Goal: Obtain resource: Download file/media

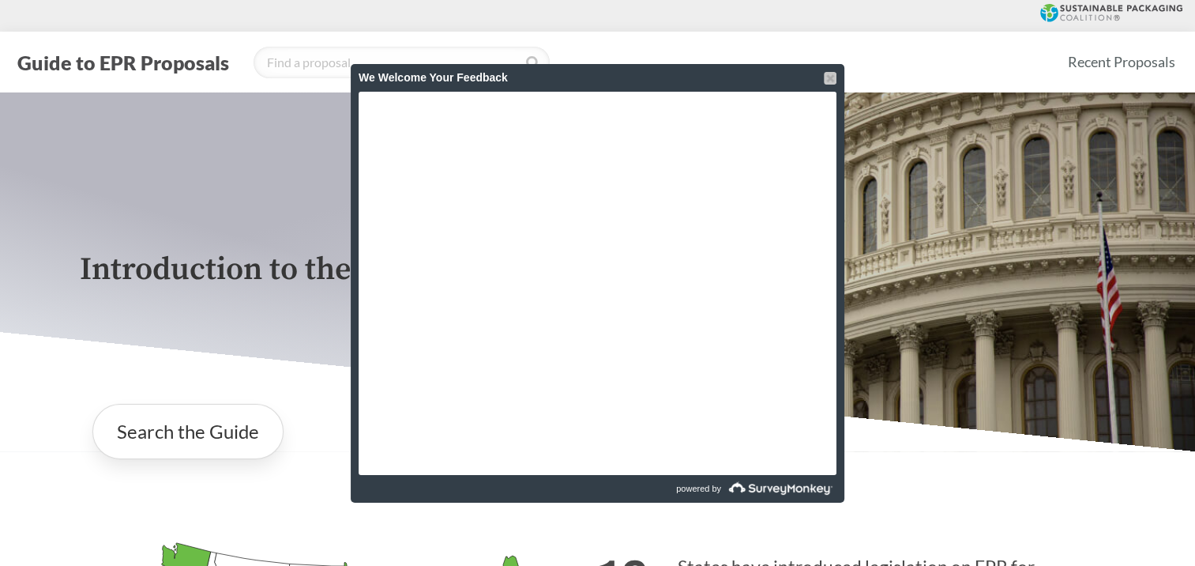
click at [828, 76] on div at bounding box center [830, 78] width 13 height 13
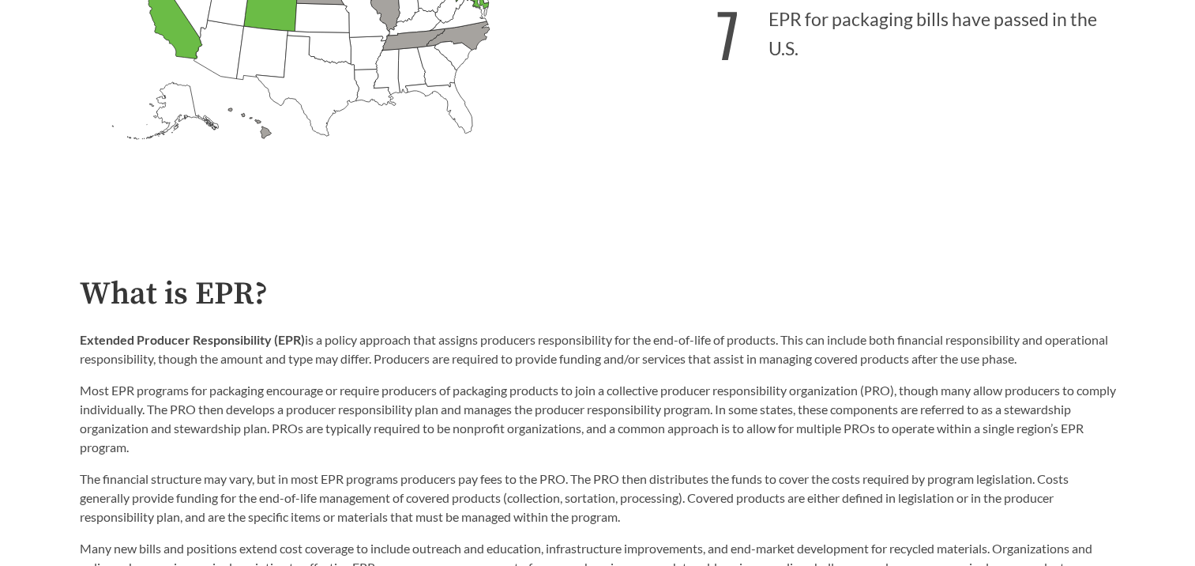
scroll to position [632, 0]
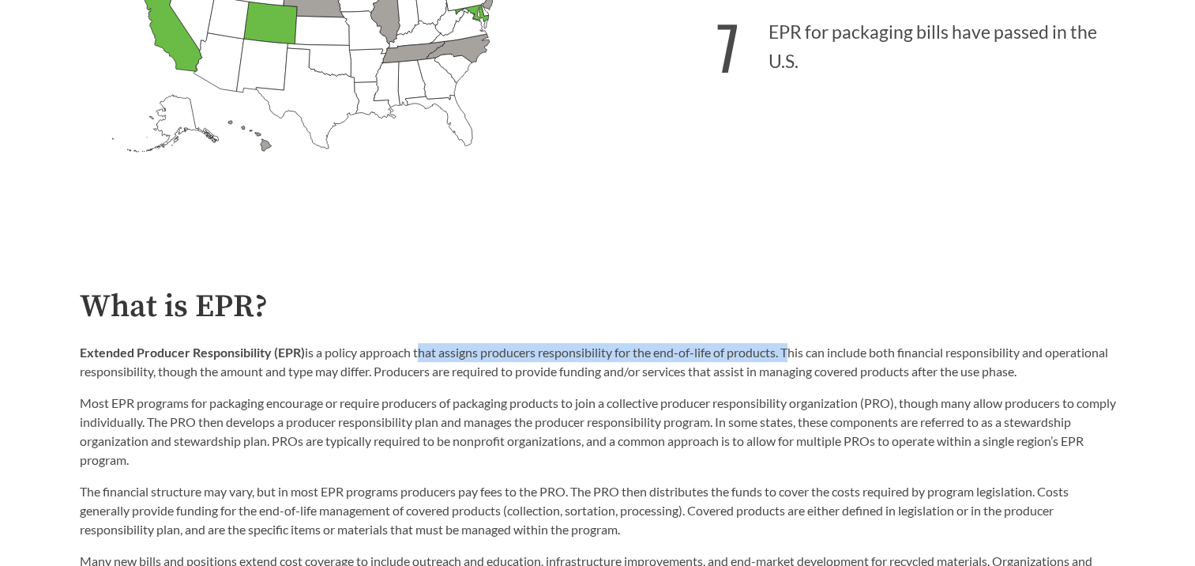
drag, startPoint x: 417, startPoint y: 354, endPoint x: 787, endPoint y: 344, distance: 369.8
click at [787, 344] on div "What is EPR? Extended Producer Responsibility (EPR) is a policy approach that a…" at bounding box center [598, 448] width 1036 height 319
drag, startPoint x: 787, startPoint y: 344, endPoint x: 710, endPoint y: 352, distance: 77.0
copy p "that assigns producers responsibility for the end-of-life of products."
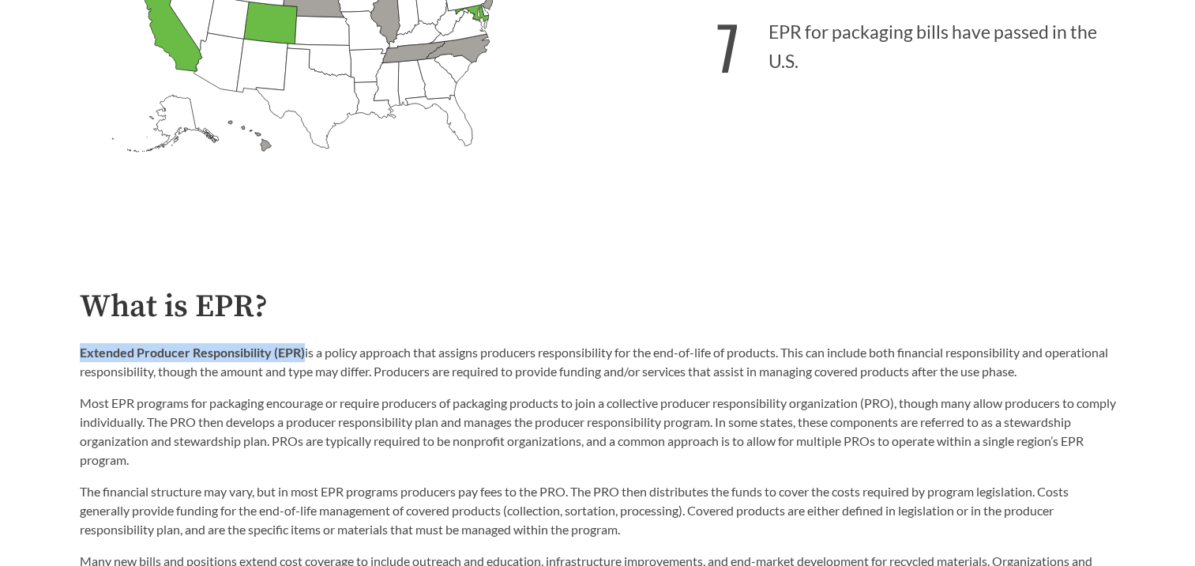
drag, startPoint x: 81, startPoint y: 352, endPoint x: 304, endPoint y: 363, distance: 223.0
click at [304, 363] on div "What is EPR? Extended Producer Responsibility (EPR) is a policy approach that a…" at bounding box center [598, 448] width 1062 height 319
drag, startPoint x: 304, startPoint y: 363, endPoint x: 281, endPoint y: 357, distance: 23.8
copy strong "Extended Producer Responsibility (EPR)"
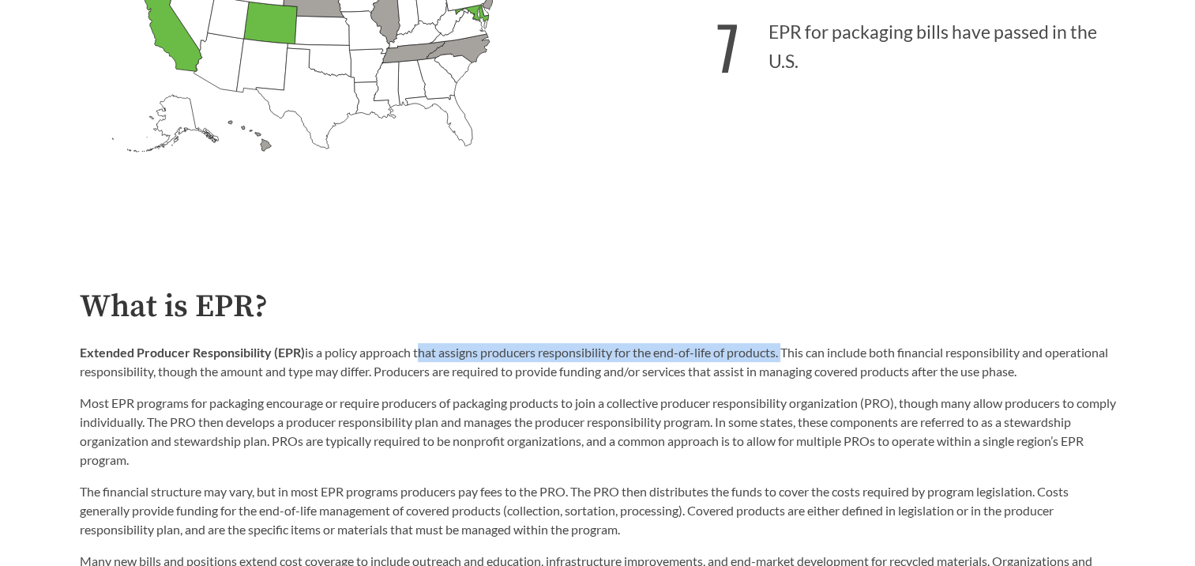
drag, startPoint x: 416, startPoint y: 356, endPoint x: 787, endPoint y: 354, distance: 371.3
click at [787, 354] on p "Extended Producer Responsibility (EPR) is a policy approach that assigns produc…" at bounding box center [598, 362] width 1036 height 38
drag, startPoint x: 787, startPoint y: 354, endPoint x: 759, endPoint y: 357, distance: 27.8
copy p "that assigns producers responsibility for the end-of-life of products."
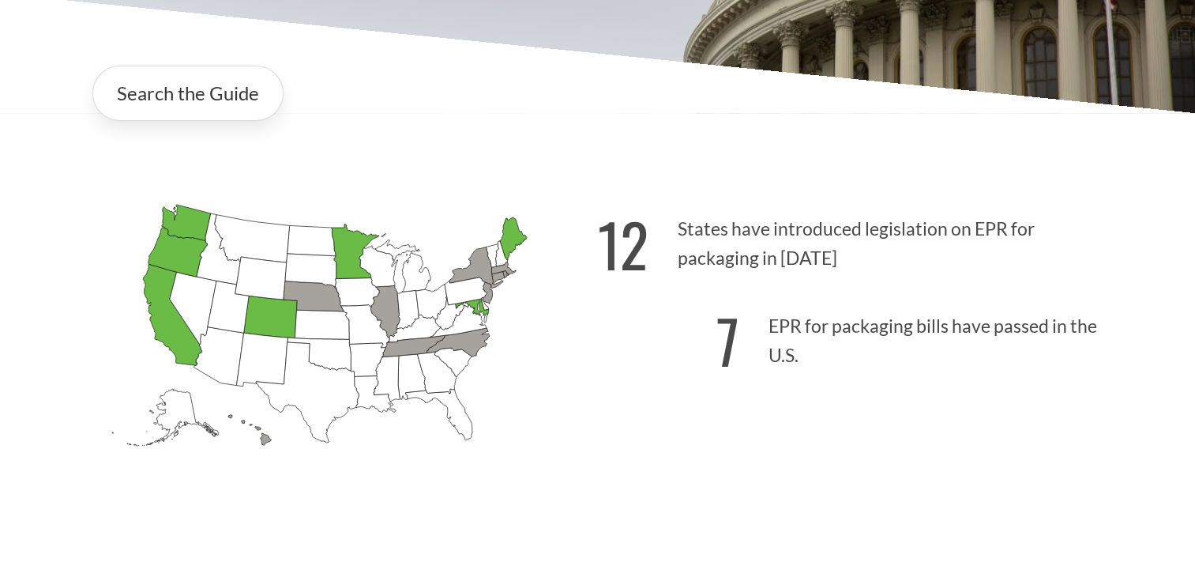
scroll to position [395, 0]
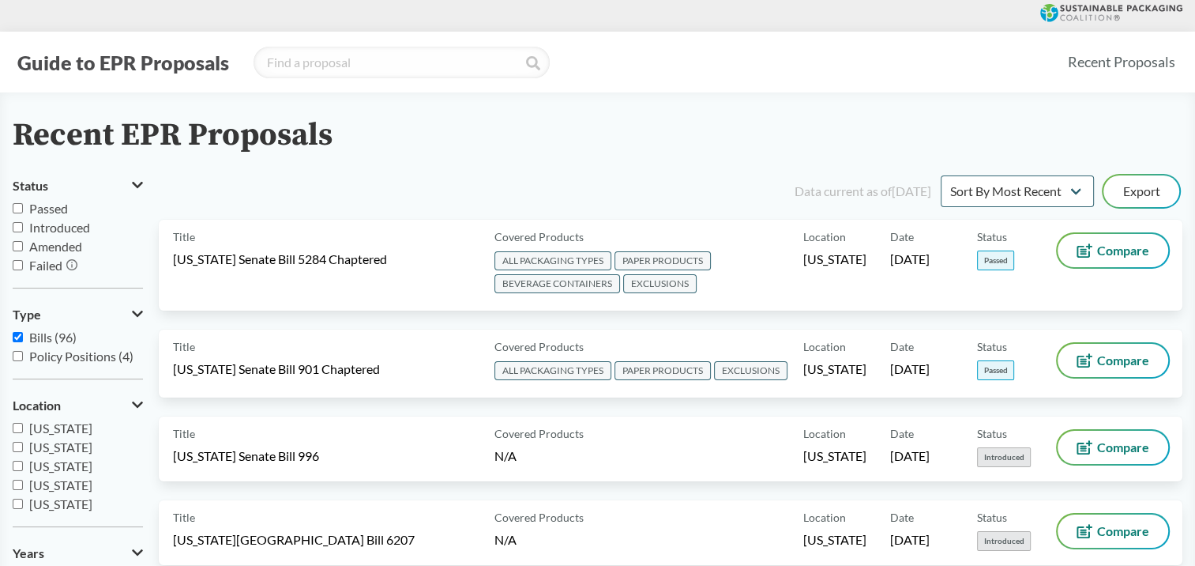
click at [19, 208] on input "Passed" at bounding box center [18, 208] width 10 height 10
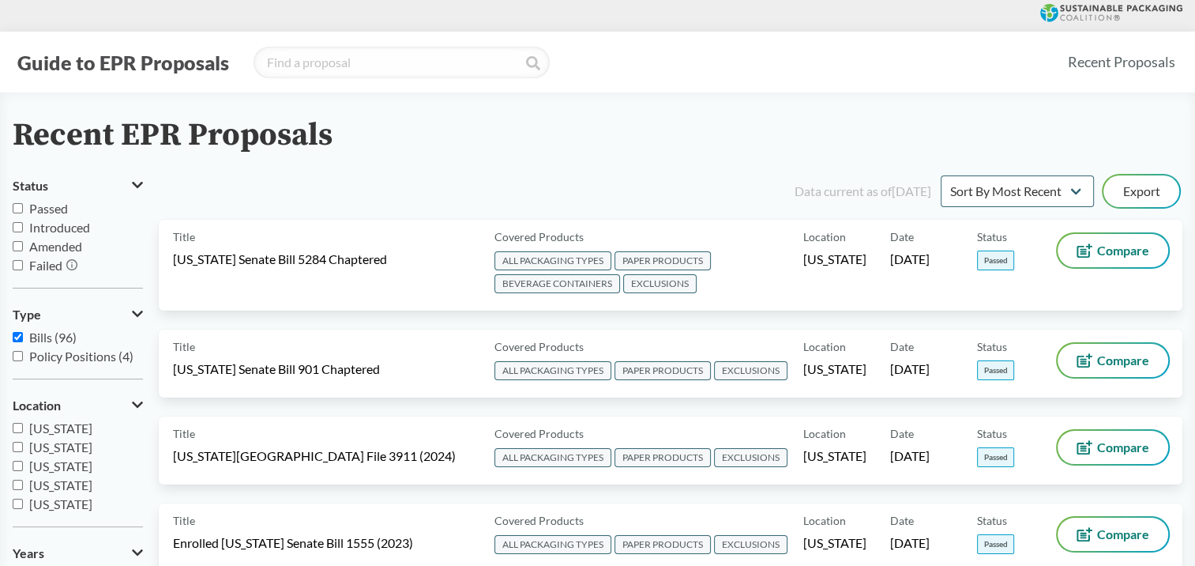
click at [18, 208] on input "Passed" at bounding box center [18, 208] width 10 height 10
click at [17, 207] on input "Passed" at bounding box center [18, 208] width 10 height 10
checkbox input "false"
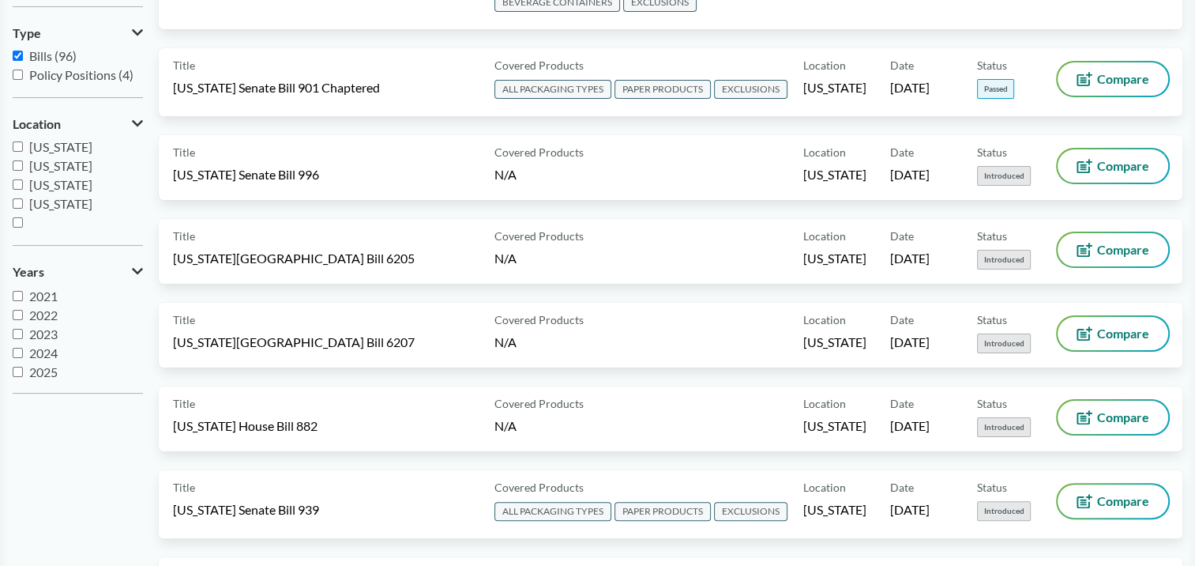
scroll to position [19, 0]
click at [18, 367] on input "2025" at bounding box center [18, 370] width 10 height 10
checkbox input "true"
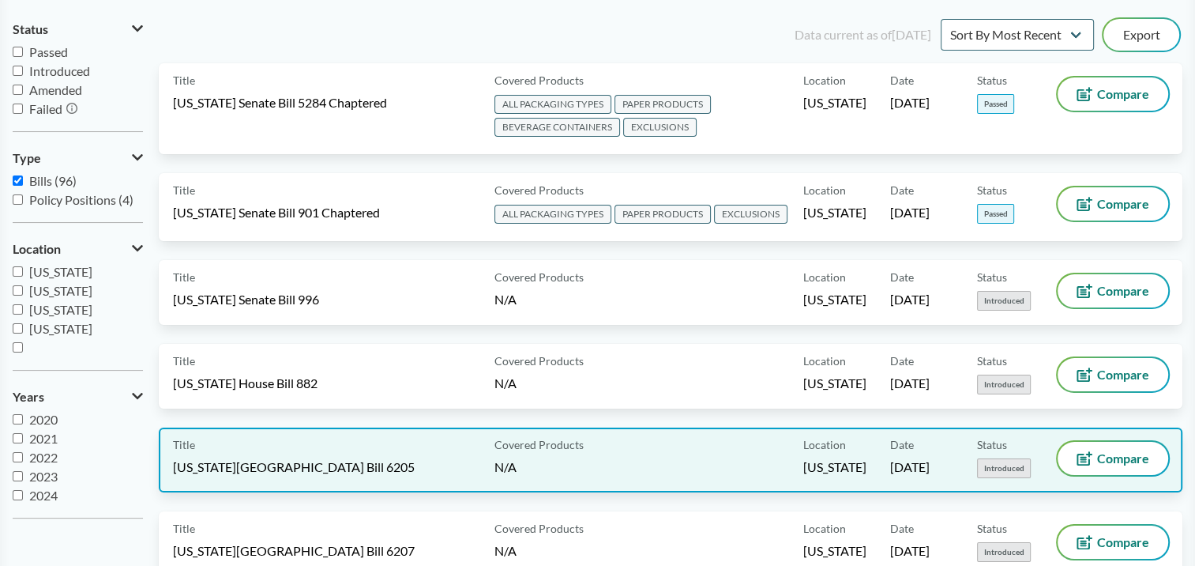
scroll to position [0, 0]
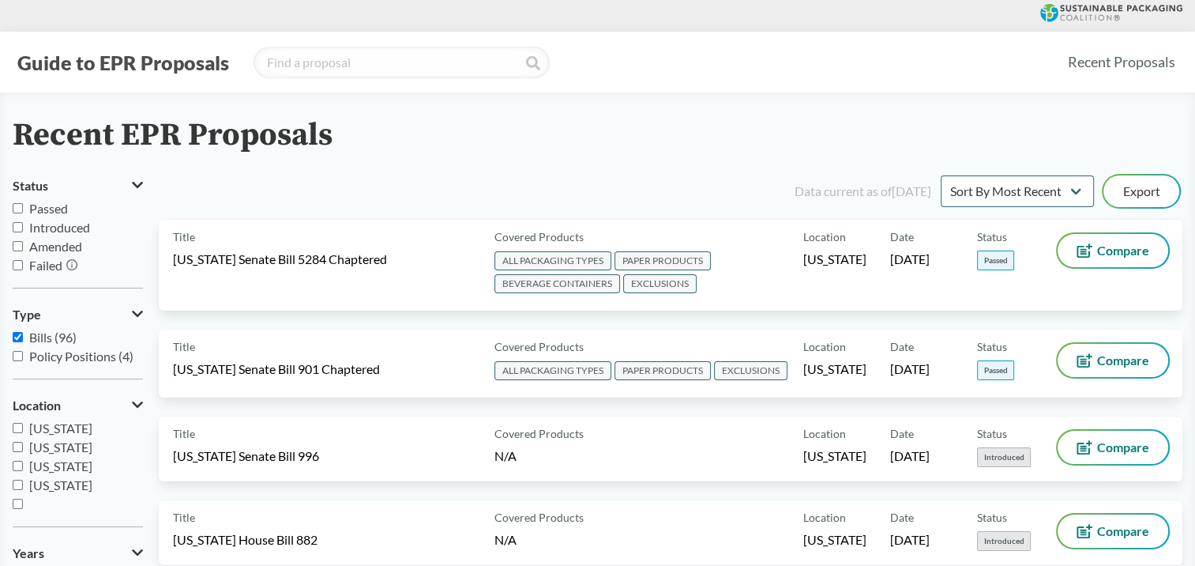
click at [17, 205] on input "Passed" at bounding box center [18, 208] width 10 height 10
checkbox input "true"
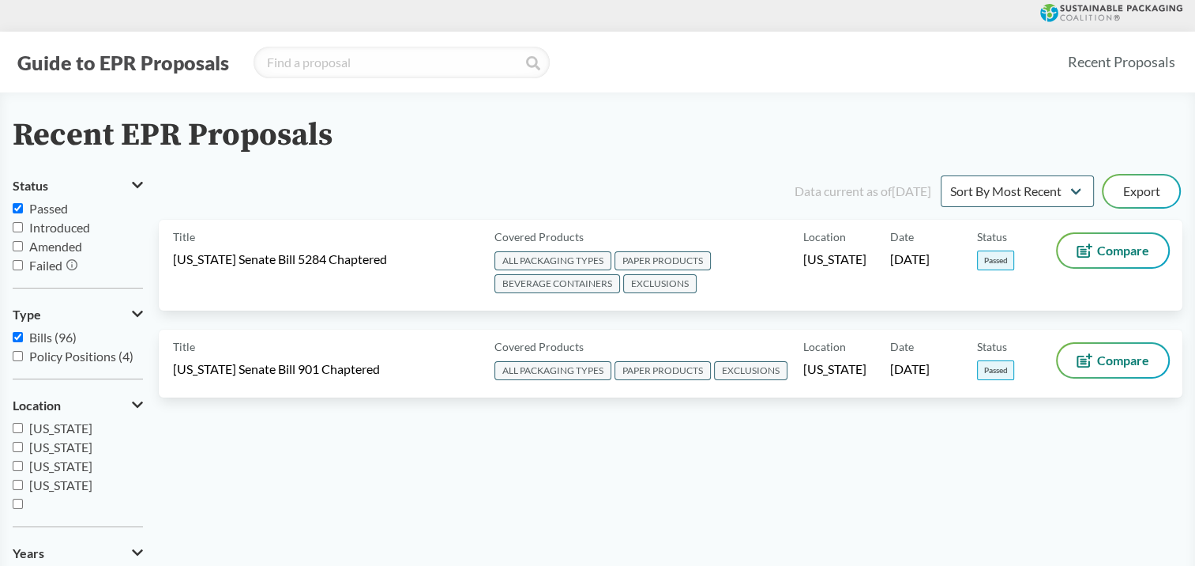
click at [17, 225] on input "Introduced" at bounding box center [18, 227] width 10 height 10
checkbox input "true"
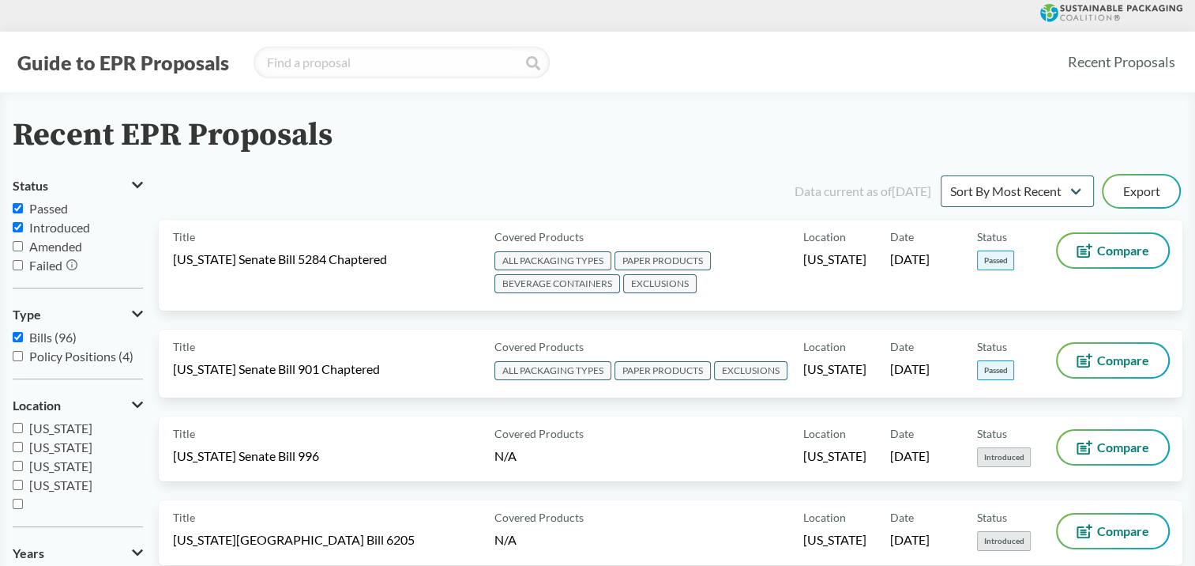
click at [19, 246] on input "Amended" at bounding box center [18, 246] width 10 height 10
checkbox input "true"
click at [16, 264] on input "Failed" at bounding box center [18, 265] width 10 height 10
checkbox input "true"
click at [1067, 194] on select "Sort By Most Recent Sort By Status" at bounding box center [1017, 191] width 153 height 32
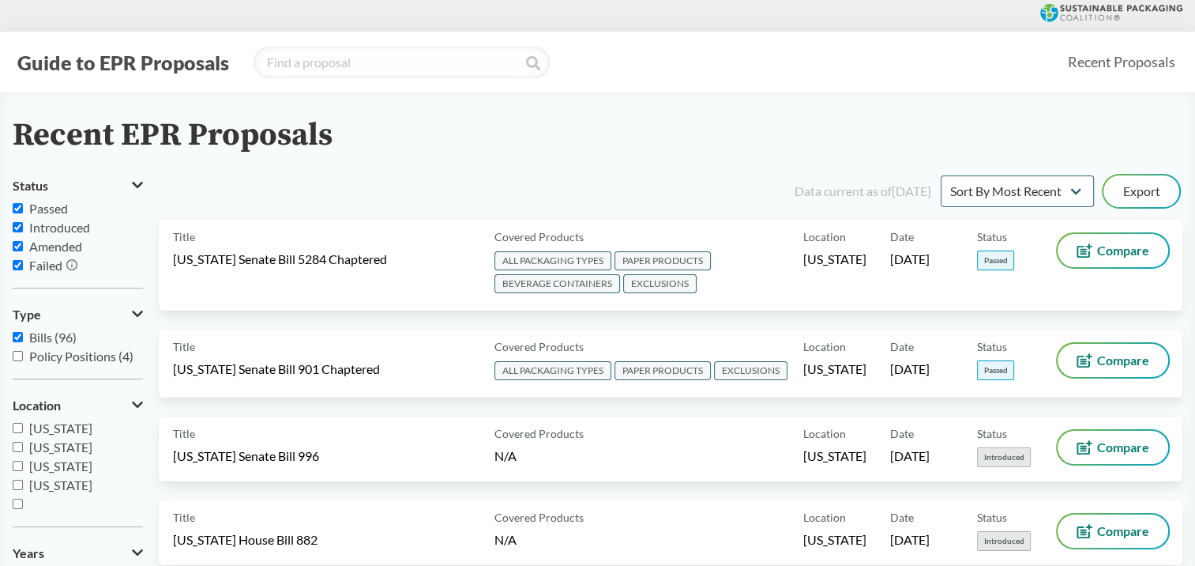
click at [1031, 147] on div "Recent EPR Proposals" at bounding box center [598, 136] width 1170 height 36
click at [1133, 188] on button "Export" at bounding box center [1142, 191] width 76 height 32
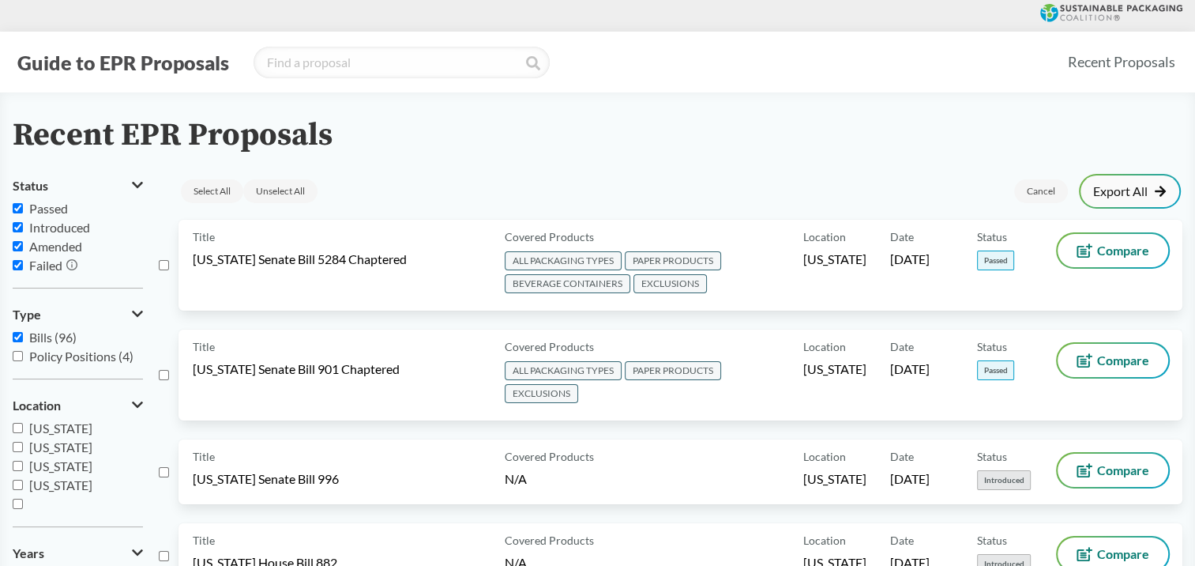
click at [1134, 186] on link "Export All" at bounding box center [1129, 191] width 73 height 13
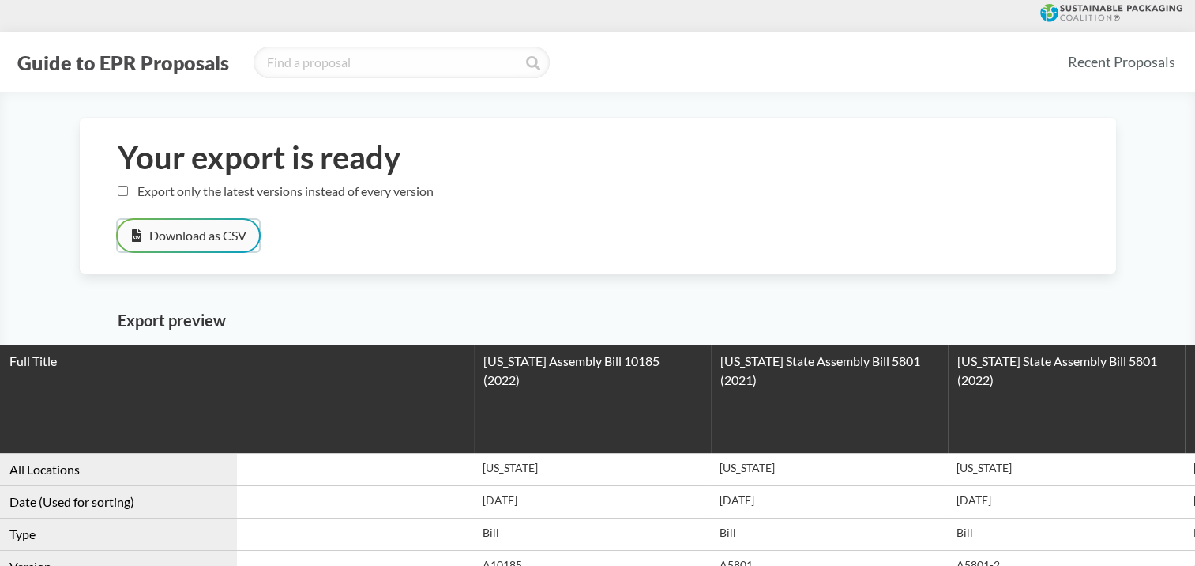
click at [208, 236] on button "Download as CSV" at bounding box center [188, 236] width 141 height 32
